Goal: Task Accomplishment & Management: Manage account settings

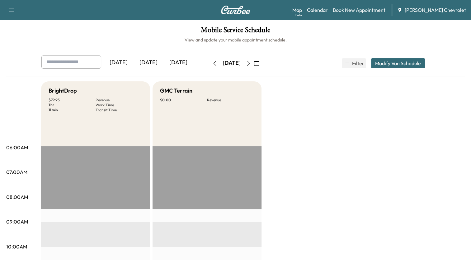
click at [259, 61] on icon "button" at bounding box center [256, 63] width 5 height 5
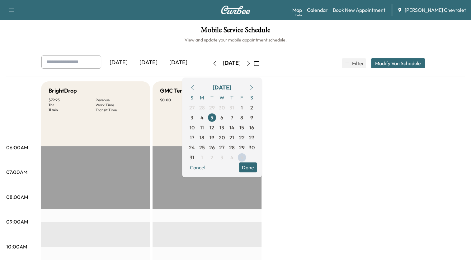
click at [254, 89] on icon "button" at bounding box center [251, 87] width 5 height 5
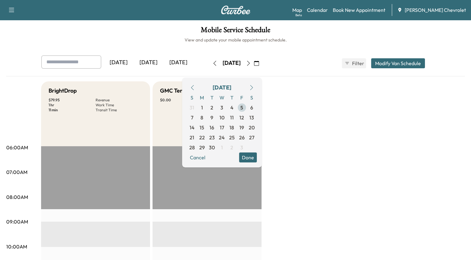
click at [243, 106] on span "5" at bounding box center [241, 107] width 3 height 7
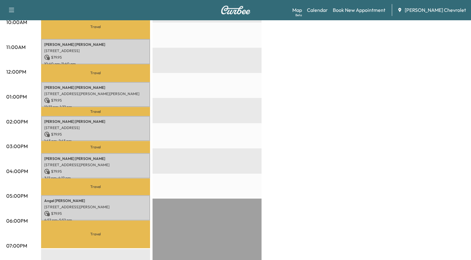
scroll to position [245, 0]
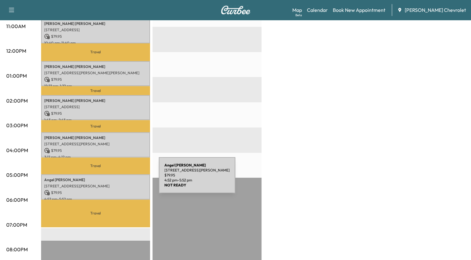
click at [112, 179] on div "[PERSON_NAME] [STREET_ADDRESS][PERSON_NAME] $ 79.95 4:52 pm - 5:52 pm" at bounding box center [95, 186] width 109 height 25
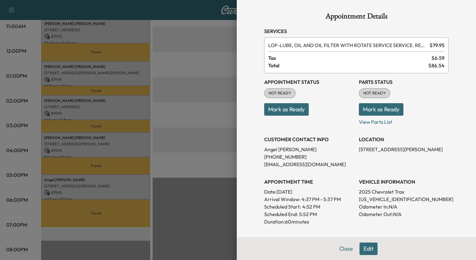
click at [108, 147] on div at bounding box center [238, 130] width 476 height 260
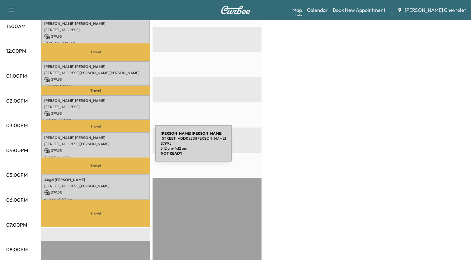
click at [108, 148] on p "$ 79.95" at bounding box center [95, 151] width 103 height 6
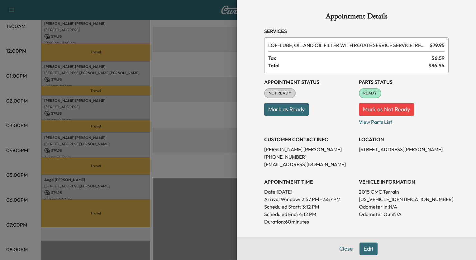
click at [107, 184] on div at bounding box center [238, 130] width 476 height 260
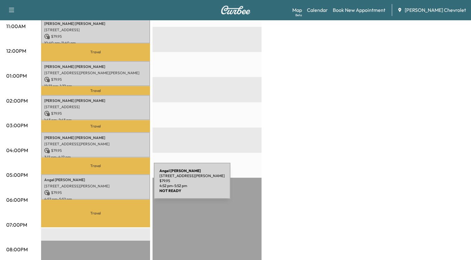
click at [107, 184] on p "[STREET_ADDRESS][PERSON_NAME]" at bounding box center [95, 185] width 103 height 5
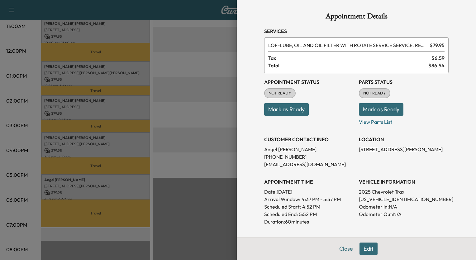
click at [181, 29] on div at bounding box center [238, 130] width 476 height 260
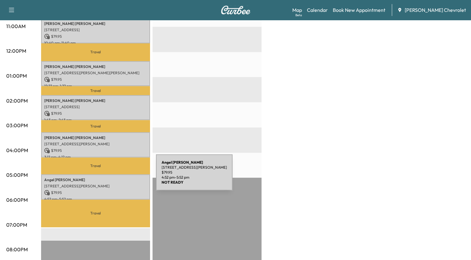
click at [109, 177] on p "[PERSON_NAME]" at bounding box center [95, 179] width 103 height 5
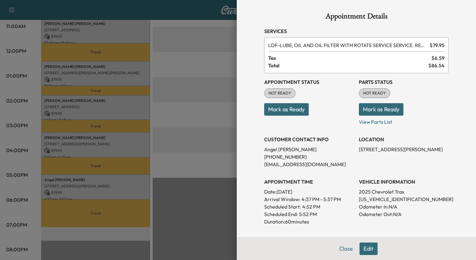
click at [209, 38] on div at bounding box center [238, 130] width 476 height 260
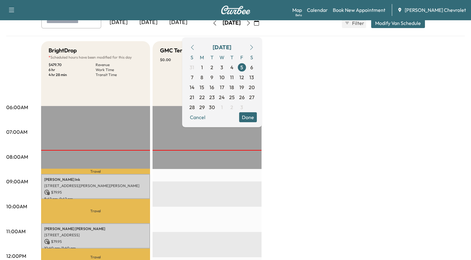
scroll to position [33, 0]
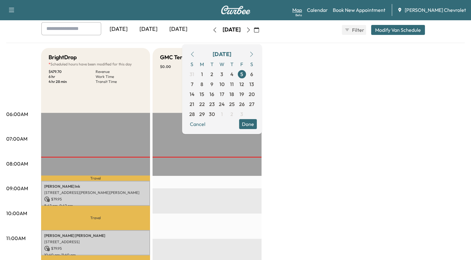
click at [302, 10] on link "Map Beta" at bounding box center [297, 9] width 10 height 7
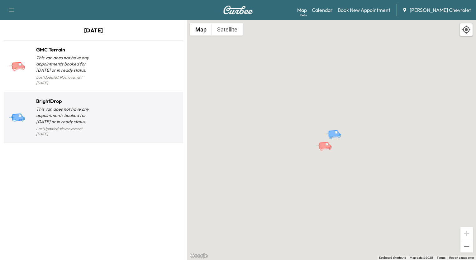
click at [97, 108] on div at bounding box center [136, 120] width 87 height 36
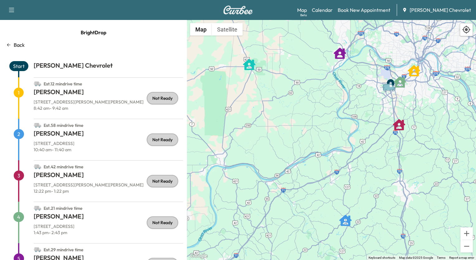
click at [19, 45] on p "Back" at bounding box center [19, 44] width 11 height 7
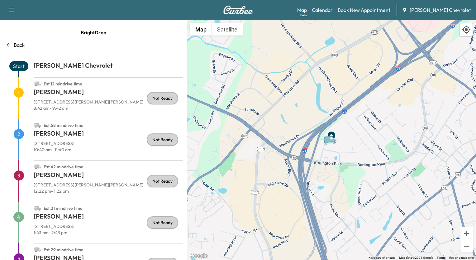
click at [20, 45] on p "Back" at bounding box center [19, 44] width 11 height 7
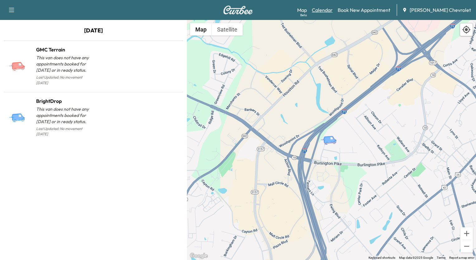
click at [332, 11] on link "Calendar" at bounding box center [322, 9] width 21 height 7
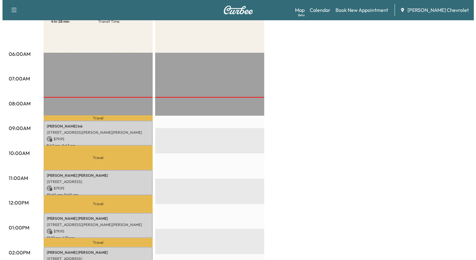
scroll to position [100, 0]
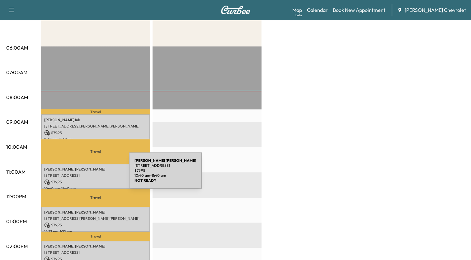
click at [82, 174] on p "[STREET_ADDRESS]" at bounding box center [95, 175] width 103 height 5
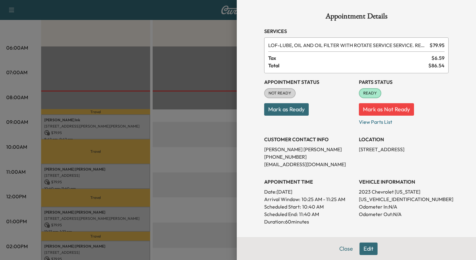
click at [360, 247] on button "Edit" at bounding box center [368, 248] width 18 height 12
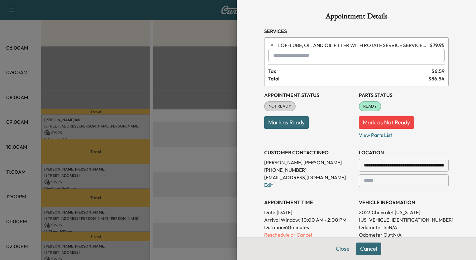
click at [278, 233] on p "Reschedule or Cancel" at bounding box center [309, 234] width 90 height 7
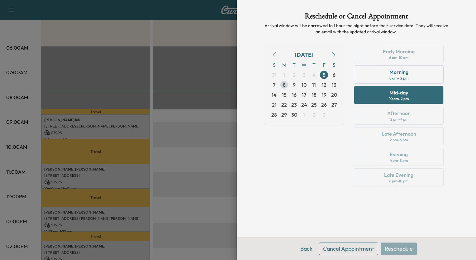
click at [284, 85] on span "8" at bounding box center [284, 84] width 3 height 7
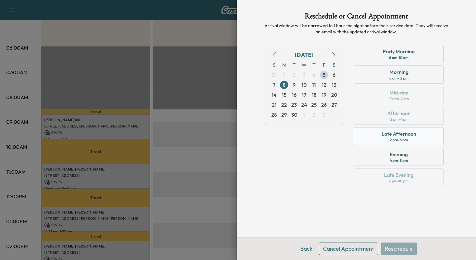
click at [402, 136] on div "Late Afternoon" at bounding box center [398, 133] width 35 height 7
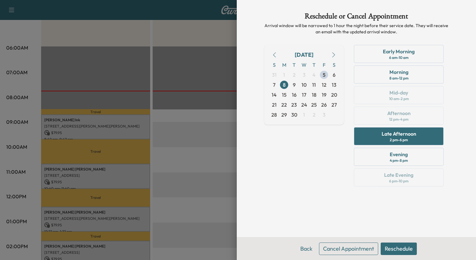
click at [405, 245] on button "Reschedule" at bounding box center [398, 248] width 36 height 12
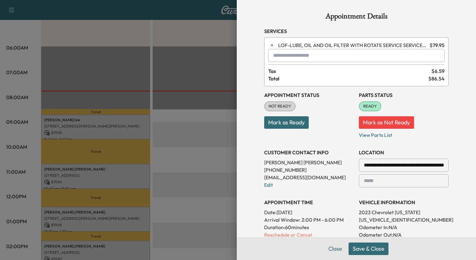
click at [379, 247] on button "Save & Close" at bounding box center [368, 248] width 40 height 12
click at [393, 122] on button "Mark as Not Ready" at bounding box center [386, 122] width 55 height 12
click at [274, 233] on p "Reschedule or Cancel" at bounding box center [309, 234] width 90 height 7
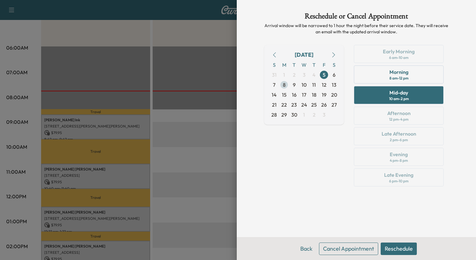
click at [284, 84] on span "8" at bounding box center [284, 84] width 3 height 7
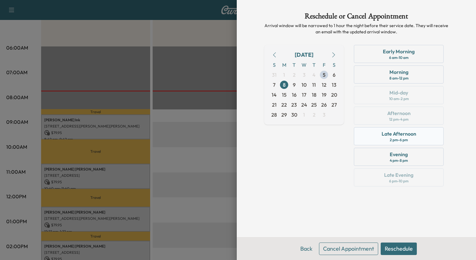
click at [391, 133] on div "Late Afternoon" at bounding box center [398, 133] width 35 height 7
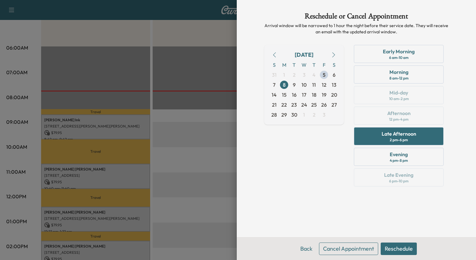
click at [409, 245] on button "Reschedule" at bounding box center [398, 248] width 36 height 12
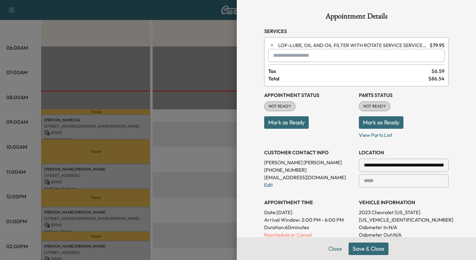
click at [374, 248] on button "Save & Close" at bounding box center [368, 248] width 40 height 12
click at [277, 233] on p "Reschedule or Cancel" at bounding box center [309, 234] width 90 height 7
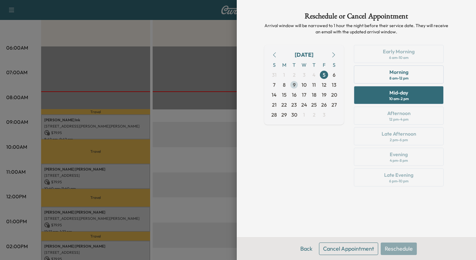
click at [291, 86] on span "9" at bounding box center [294, 85] width 10 height 10
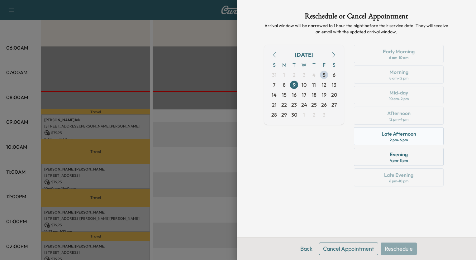
click at [396, 135] on div "Late Afternoon" at bounding box center [398, 133] width 35 height 7
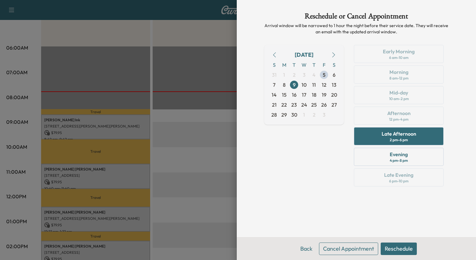
click at [400, 249] on button "Reschedule" at bounding box center [398, 248] width 36 height 12
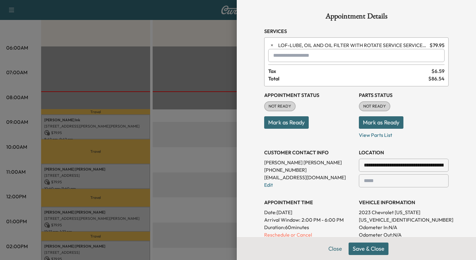
click at [368, 244] on button "Save & Close" at bounding box center [368, 248] width 40 height 12
click at [193, 35] on div at bounding box center [238, 130] width 476 height 260
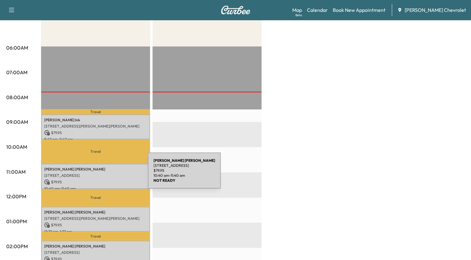
click at [101, 174] on p "[STREET_ADDRESS]" at bounding box center [95, 175] width 103 height 5
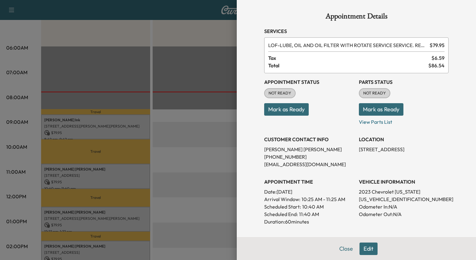
click at [193, 106] on div at bounding box center [238, 130] width 476 height 260
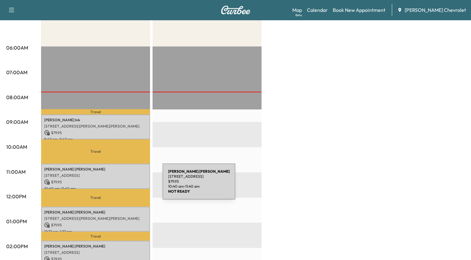
click at [116, 186] on p "10:40 am - 11:40 am" at bounding box center [95, 188] width 103 height 5
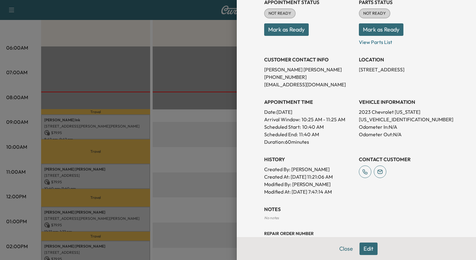
scroll to position [87, 0]
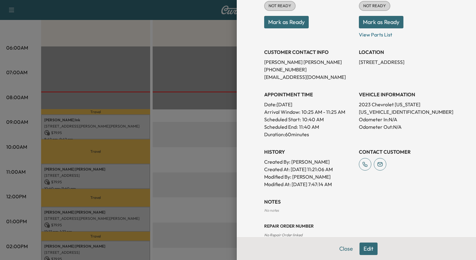
click at [366, 247] on button "Edit" at bounding box center [368, 248] width 18 height 12
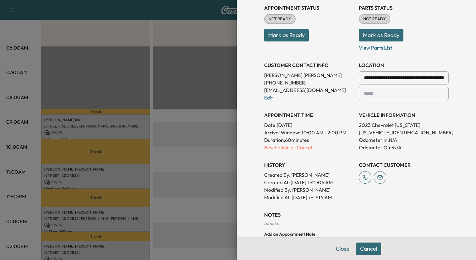
scroll to position [100, 0]
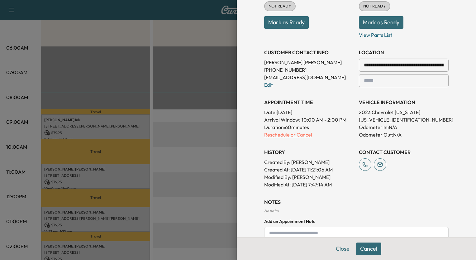
click at [303, 136] on p "Reschedule or Cancel" at bounding box center [309, 134] width 90 height 7
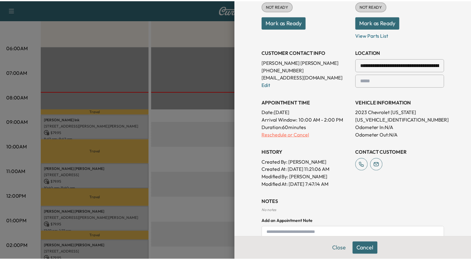
scroll to position [0, 0]
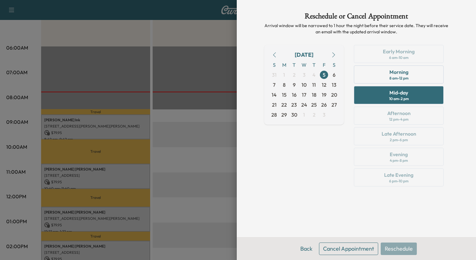
click at [336, 244] on button "Cancel Appointment" at bounding box center [348, 248] width 59 height 12
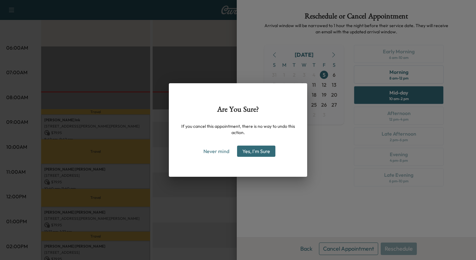
click at [262, 151] on button "Yes, I'm Sure" at bounding box center [256, 150] width 38 height 11
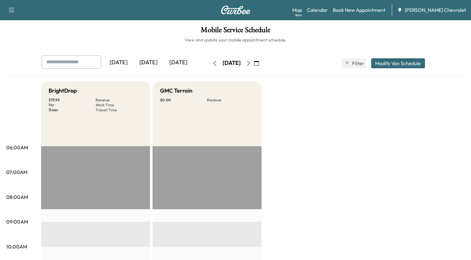
click at [447, 11] on span "[PERSON_NAME] Chevrolet" at bounding box center [435, 9] width 61 height 7
click at [11, 11] on icon "button" at bounding box center [11, 9] width 7 height 7
click at [24, 36] on button "Log Out" at bounding box center [21, 35] width 23 height 10
